Goal: Information Seeking & Learning: Find specific fact

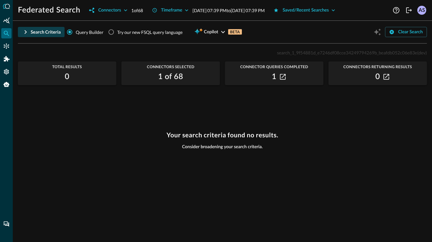
click at [44, 31] on div "Search Criteria" at bounding box center [46, 32] width 30 height 8
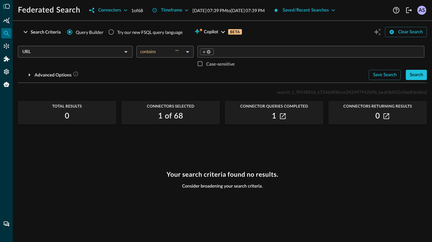
click at [112, 56] on div "URL ​" at bounding box center [75, 52] width 115 height 12
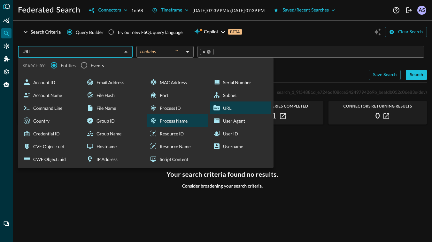
click at [163, 127] on div "Process Name" at bounding box center [177, 120] width 61 height 13
type input "Process Name"
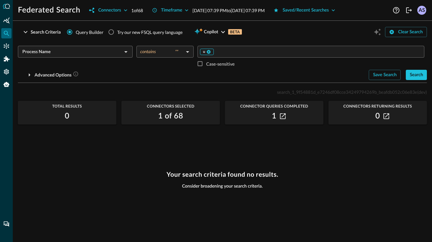
click at [211, 50] on div "u" at bounding box center [207, 52] width 14 height 6
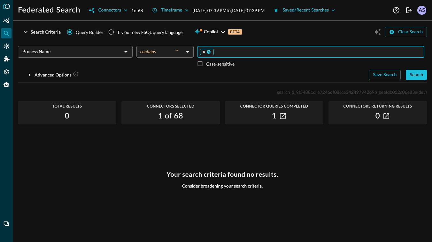
click at [211, 51] on icon at bounding box center [209, 52] width 4 height 4
click at [212, 51] on input "Value" at bounding box center [311, 52] width 222 height 8
type input "a"
click at [422, 75] on div "Search" at bounding box center [416, 75] width 13 height 8
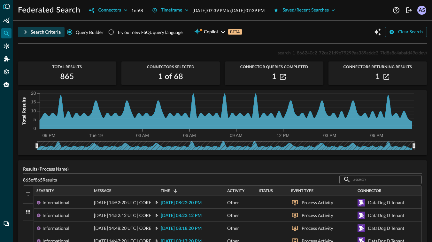
click at [40, 30] on div "Search Criteria" at bounding box center [46, 32] width 30 height 8
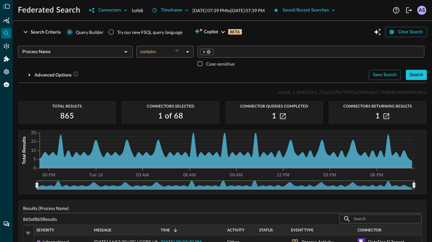
click at [63, 57] on div "Process Name ​" at bounding box center [75, 52] width 115 height 12
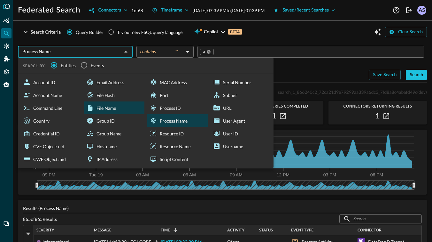
click at [105, 109] on div "File Name" at bounding box center [114, 107] width 61 height 13
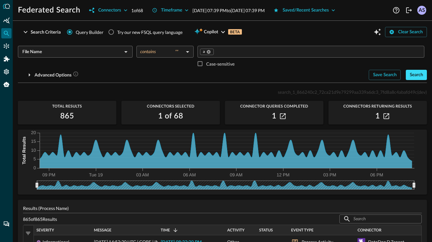
click at [411, 75] on div "Search" at bounding box center [416, 75] width 13 height 8
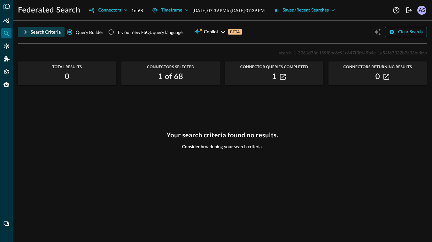
click at [40, 32] on div "Search Criteria" at bounding box center [46, 32] width 30 height 8
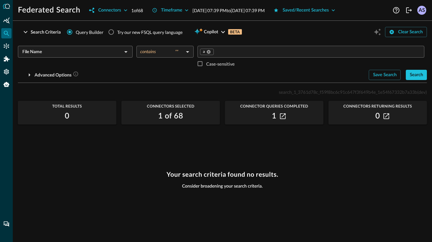
click at [81, 50] on input "File Name" at bounding box center [70, 52] width 100 height 8
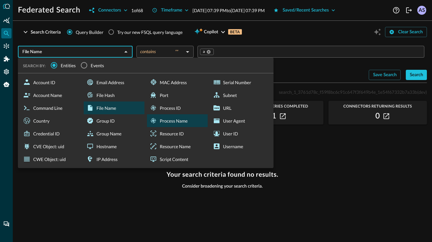
click at [189, 123] on div "Process Name" at bounding box center [177, 120] width 61 height 13
type input "Process Name"
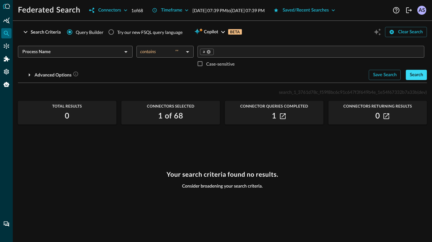
click at [414, 75] on div "Search" at bounding box center [416, 75] width 13 height 8
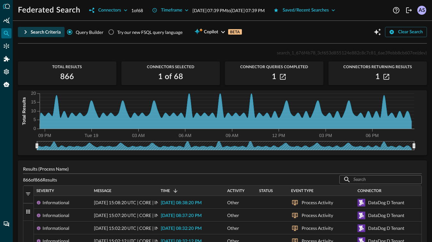
click at [49, 32] on div "Search Criteria" at bounding box center [46, 32] width 30 height 8
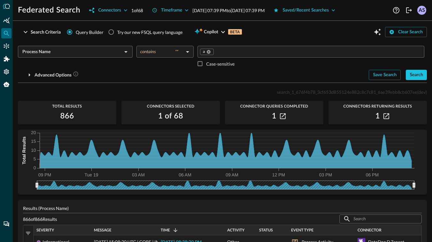
click at [68, 58] on div "Process Name ​" at bounding box center [75, 58] width 115 height 24
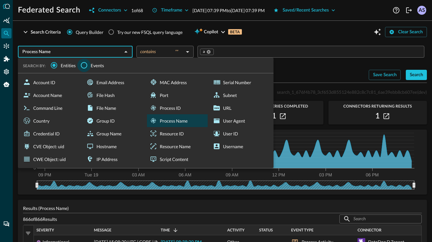
click at [83, 65] on input "Events" at bounding box center [83, 65] width 13 height 13
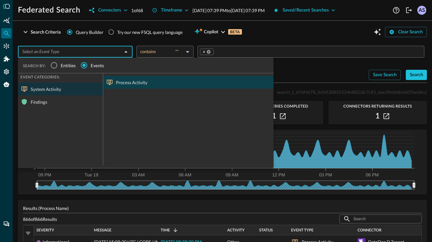
click at [121, 80] on div "Process Activity" at bounding box center [188, 82] width 170 height 13
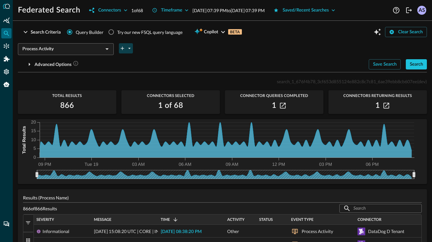
click at [120, 52] on button "plus-arrow-button" at bounding box center [126, 48] width 14 height 10
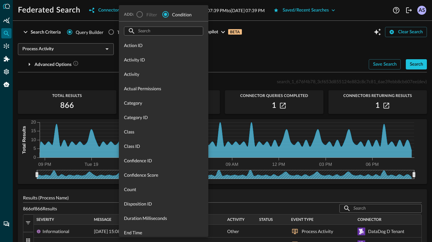
click at [142, 30] on input "text" at bounding box center [163, 31] width 51 height 12
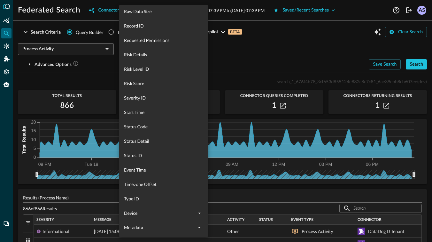
scroll to position [320, 0]
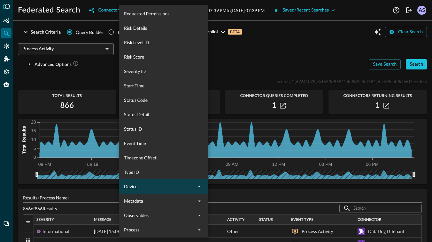
click at [163, 188] on span "Device" at bounding box center [160, 186] width 72 height 7
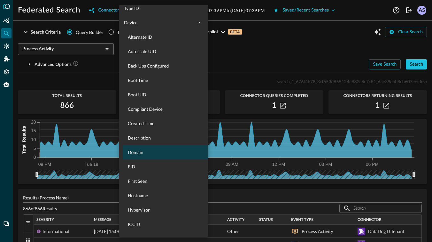
scroll to position [484, 0]
click at [142, 152] on span "Domain" at bounding box center [167, 151] width 79 height 7
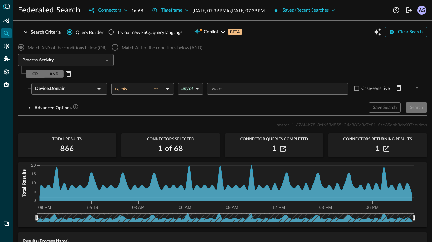
click at [191, 88] on body "Federated Search Connectors 1 of 68 Timeframe [DATE] 07:39 PM to [DATE] 07:39 P…" at bounding box center [216, 121] width 432 height 242
click at [154, 93] on div at bounding box center [216, 121] width 432 height 242
click at [154, 93] on body "Federated Search Connectors 1 of 68 Timeframe [DATE] 07:39 PM to [DATE] 07:39 P…" at bounding box center [216, 121] width 432 height 242
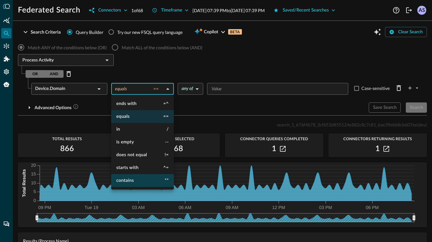
click at [137, 181] on li "contains **" at bounding box center [142, 180] width 63 height 13
type input "contains"
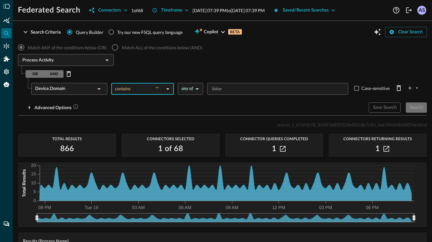
click at [215, 86] on input "Value" at bounding box center [277, 89] width 137 height 8
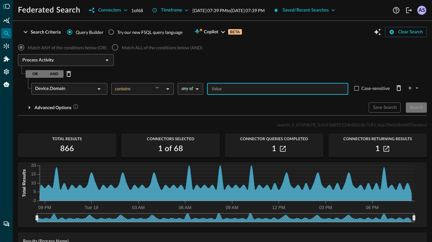
type input "a"
click at [418, 107] on div "Search" at bounding box center [416, 108] width 13 height 8
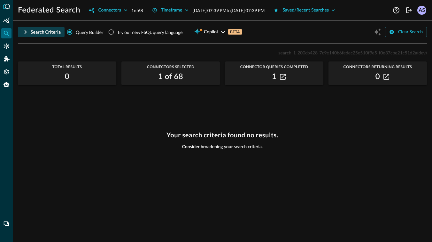
click at [43, 32] on div "Search Criteria" at bounding box center [46, 32] width 30 height 8
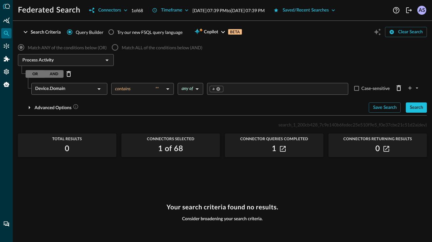
click at [161, 89] on body "Federated Search Connectors 1 of 68 Timeframe [DATE] 07:39 PM to [DATE] 07:39 P…" at bounding box center [216, 121] width 432 height 242
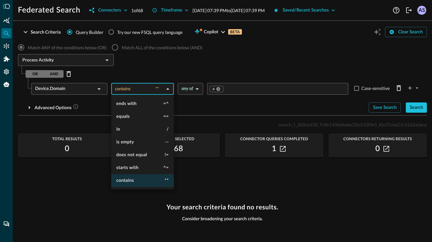
click at [166, 71] on div at bounding box center [216, 121] width 432 height 242
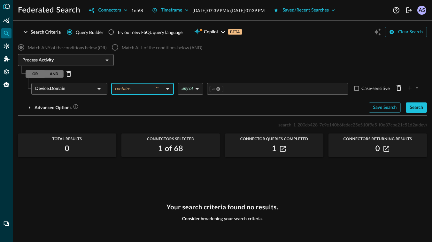
click at [97, 92] on icon at bounding box center [99, 89] width 8 height 8
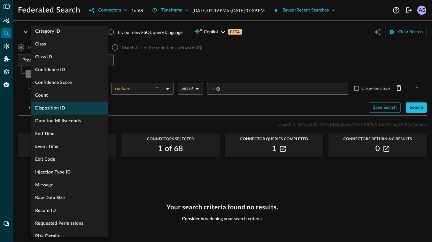
scroll to position [90, 0]
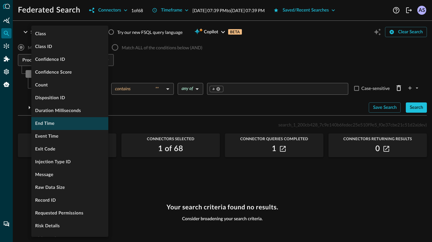
click at [67, 124] on li "End Time" at bounding box center [69, 123] width 77 height 13
type input "equals"
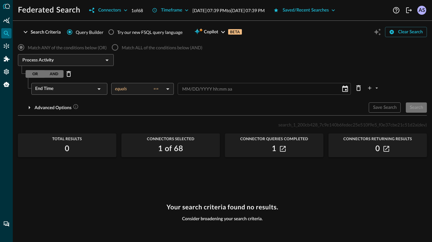
scroll to position [0, 0]
click at [186, 89] on span "MM" at bounding box center [186, 88] width 8 height 5
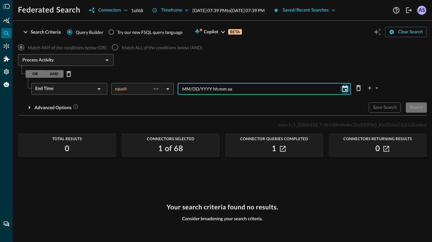
click at [346, 88] on icon "Choose date" at bounding box center [346, 89] width 8 height 8
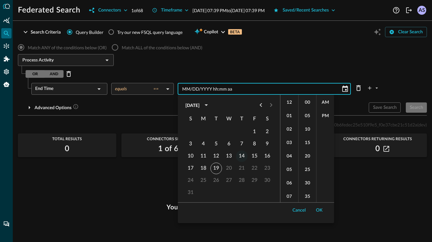
click at [240, 155] on button "14" at bounding box center [242, 156] width 12 height 12
type input "[DATE] 12:00 AM"
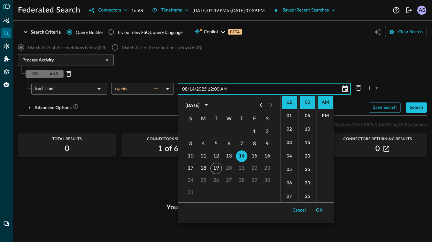
click at [319, 212] on button "OK" at bounding box center [319, 210] width 14 height 10
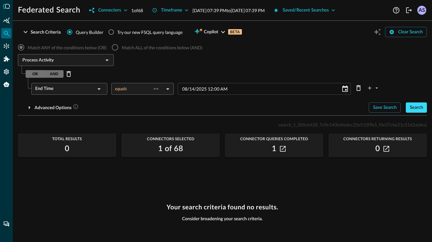
click at [417, 108] on div "Search" at bounding box center [416, 108] width 13 height 8
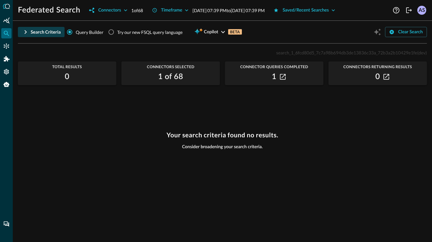
click at [28, 30] on icon "button" at bounding box center [26, 32] width 8 height 8
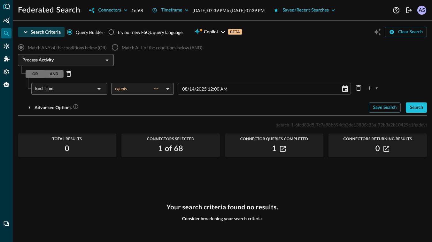
click at [155, 88] on body "Federated Search Connectors 1 of 68 Timeframe [DATE] 07:39 PM to [DATE] 07:39 P…" at bounding box center [216, 121] width 432 height 242
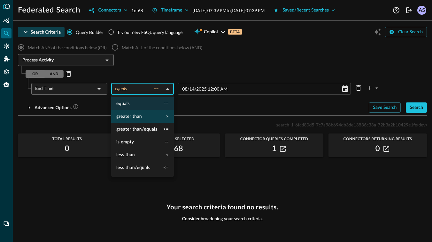
click at [156, 116] on li "greater than >" at bounding box center [142, 116] width 63 height 13
type input "greater than"
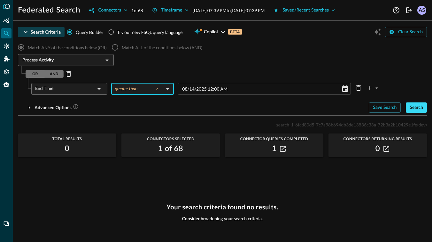
click at [417, 109] on div "Search" at bounding box center [416, 108] width 13 height 8
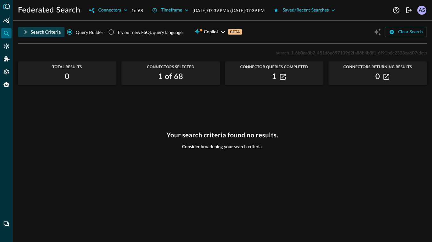
click at [32, 32] on div "Search Criteria" at bounding box center [46, 32] width 30 height 8
